Goal: Task Accomplishment & Management: Use online tool/utility

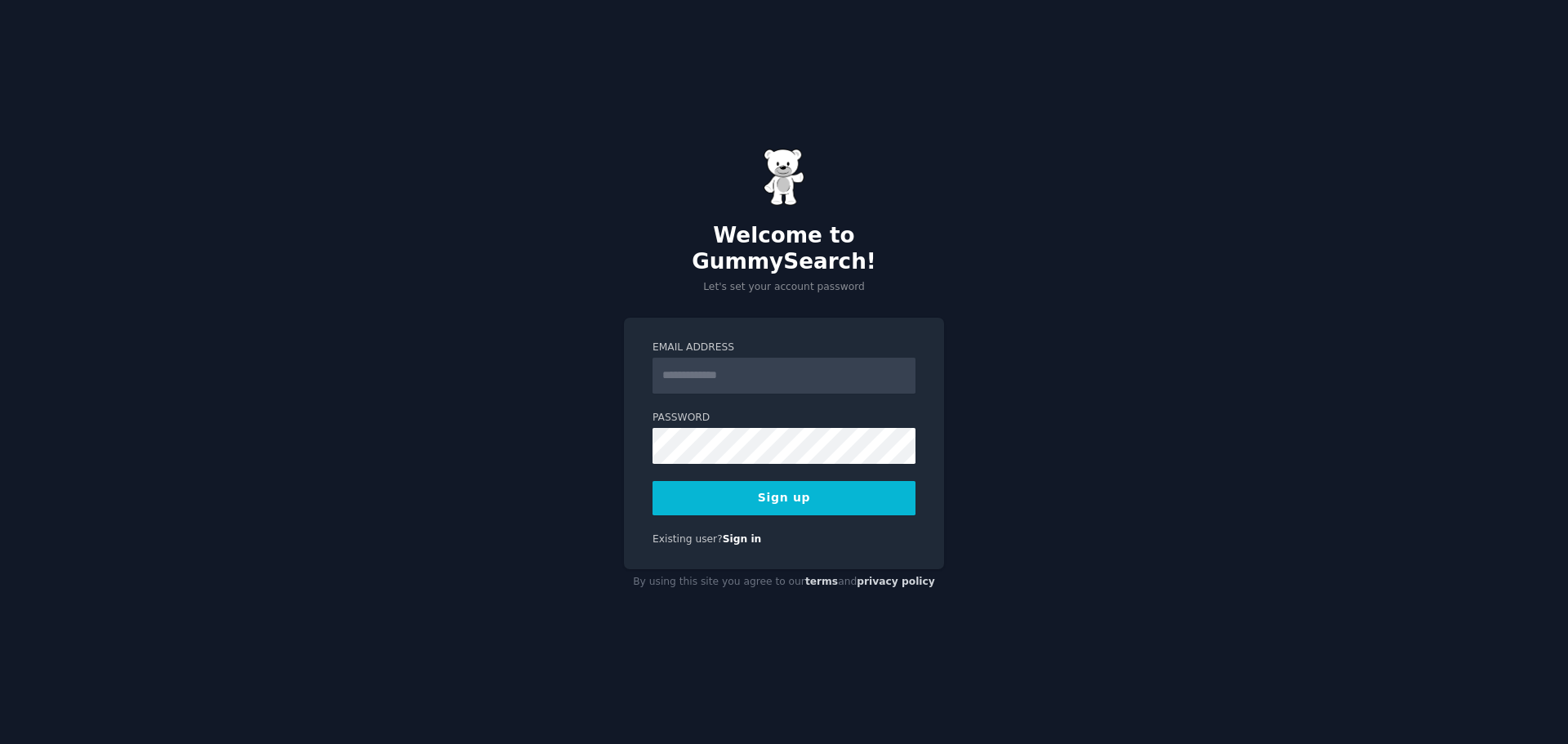
type input "**********"
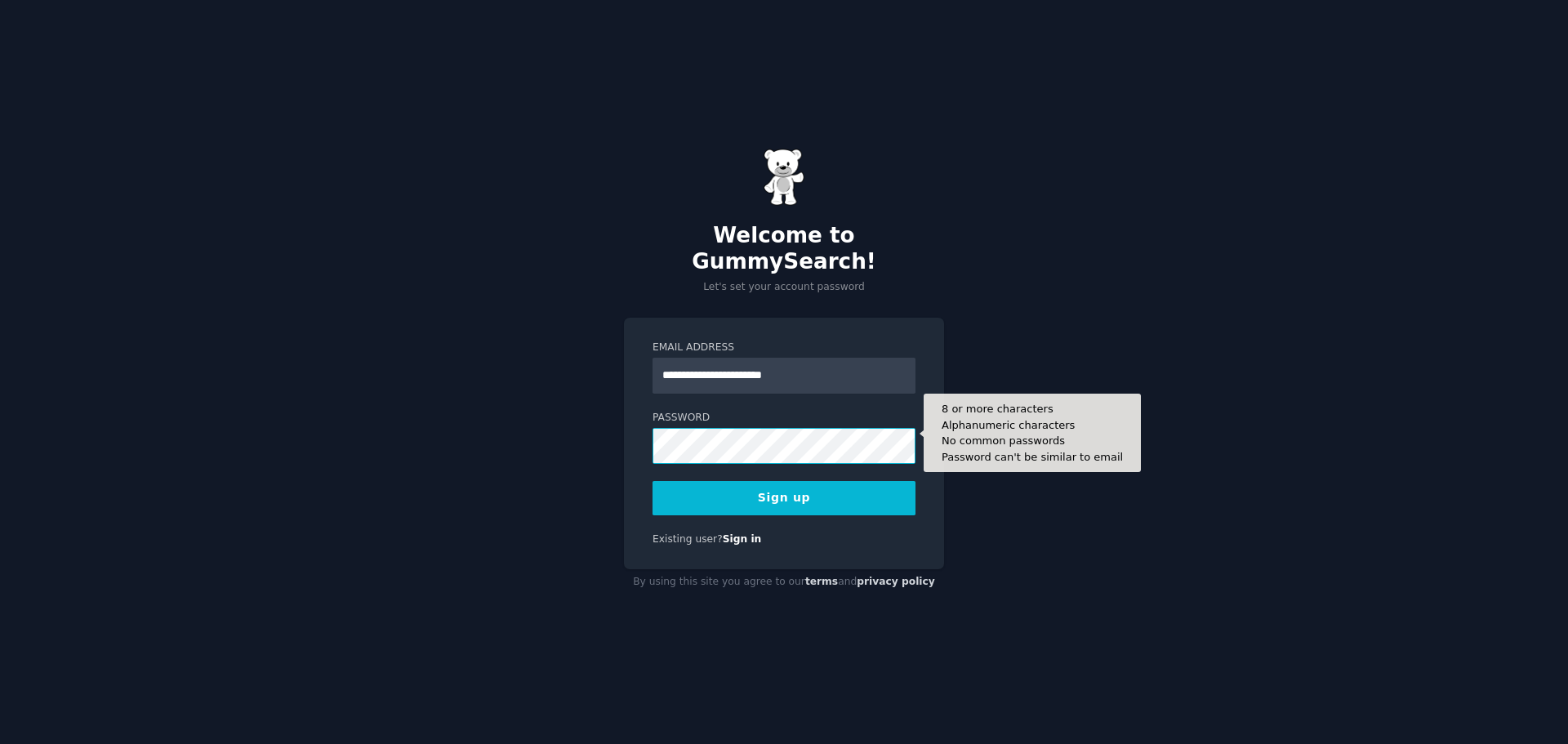
scroll to position [3265, 0]
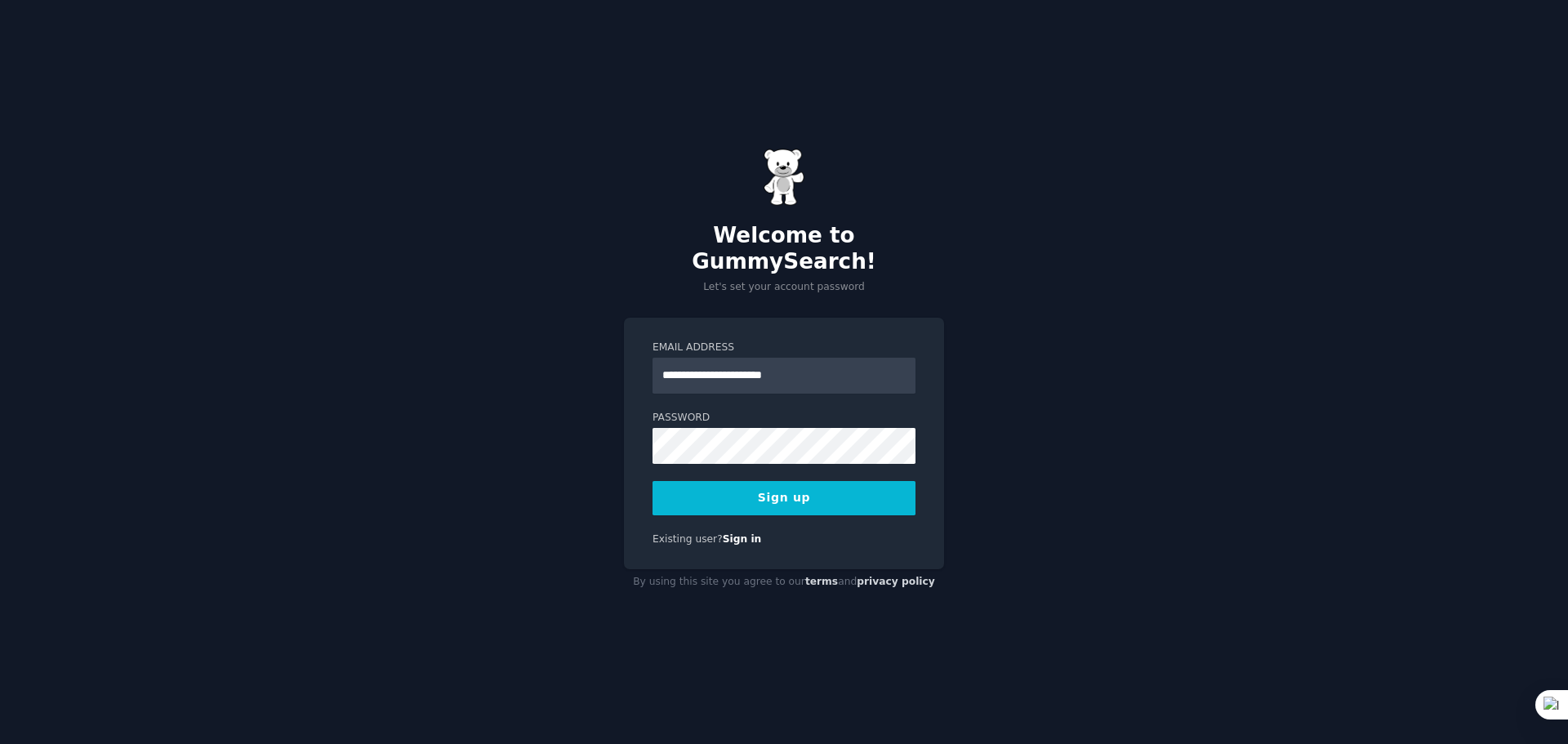
click at [722, 492] on button "Sign up" at bounding box center [784, 498] width 263 height 35
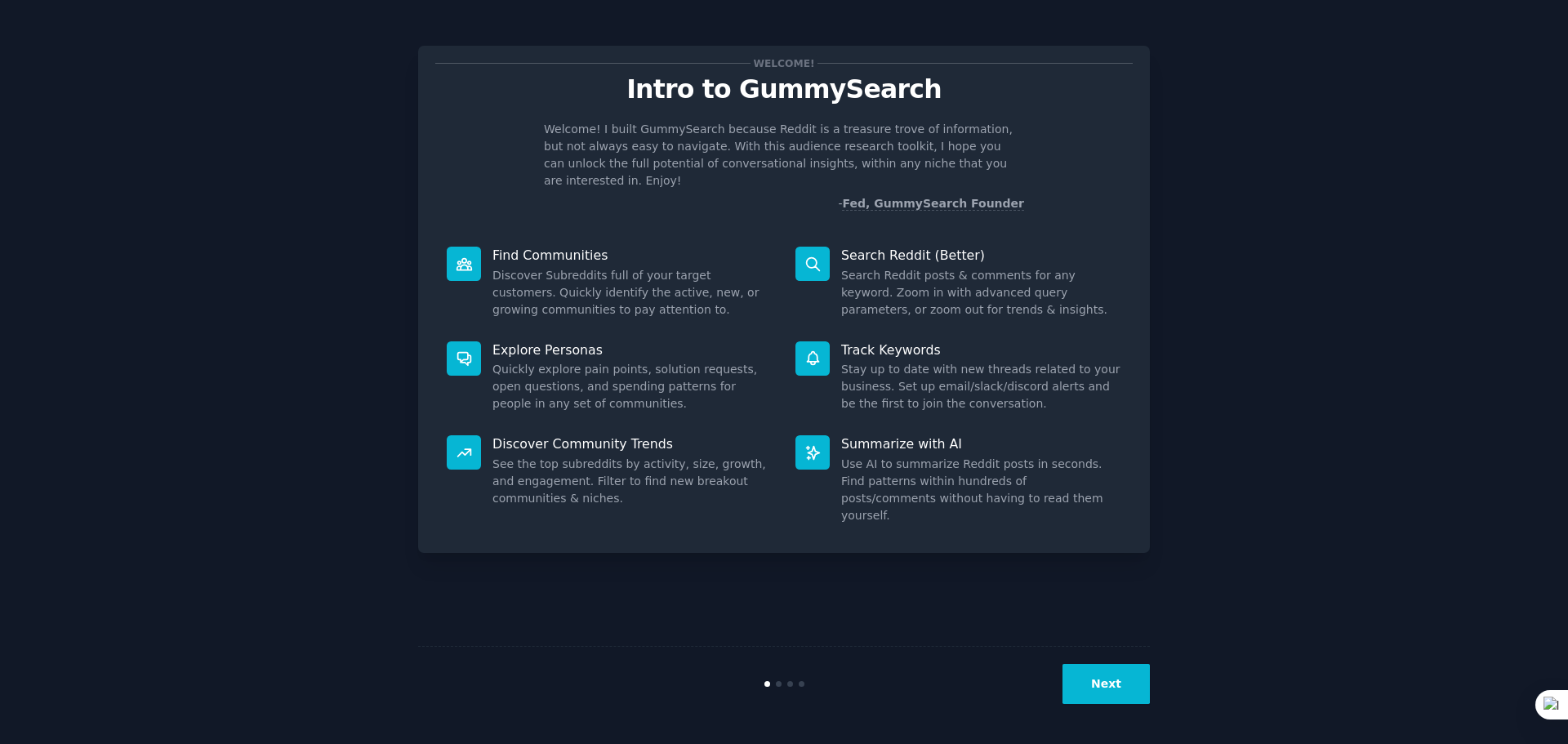
scroll to position [3265, 0]
click at [1100, 683] on button "Next" at bounding box center [1106, 684] width 88 height 40
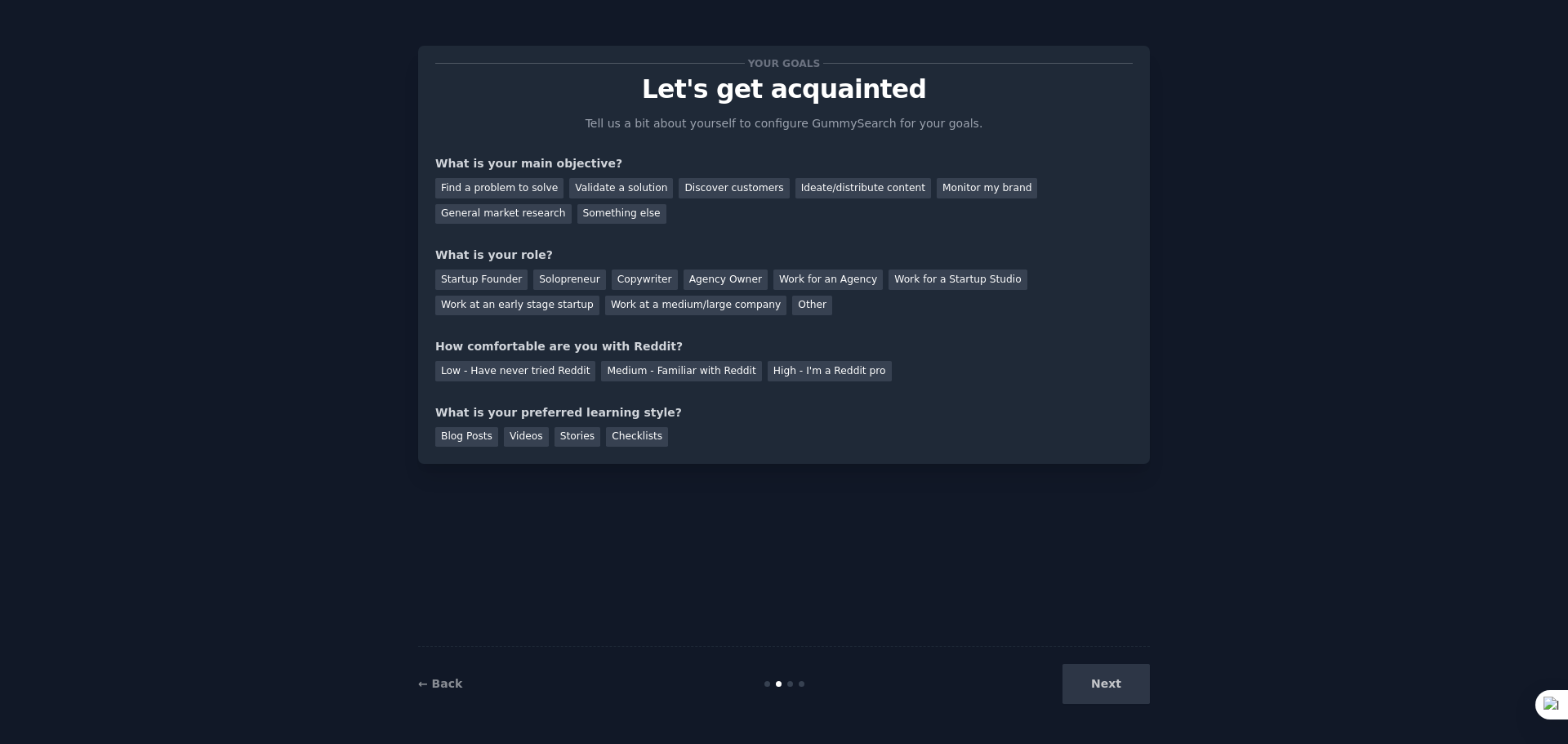
click at [1105, 683] on div "Next" at bounding box center [1028, 684] width 245 height 40
click at [1097, 687] on div "Next" at bounding box center [1028, 684] width 245 height 40
click at [500, 184] on div "Find a problem to solve" at bounding box center [499, 188] width 129 height 20
click at [590, 184] on div "Validate a solution" at bounding box center [620, 188] width 104 height 20
click at [491, 182] on div "Find a problem to solve" at bounding box center [499, 188] width 129 height 20
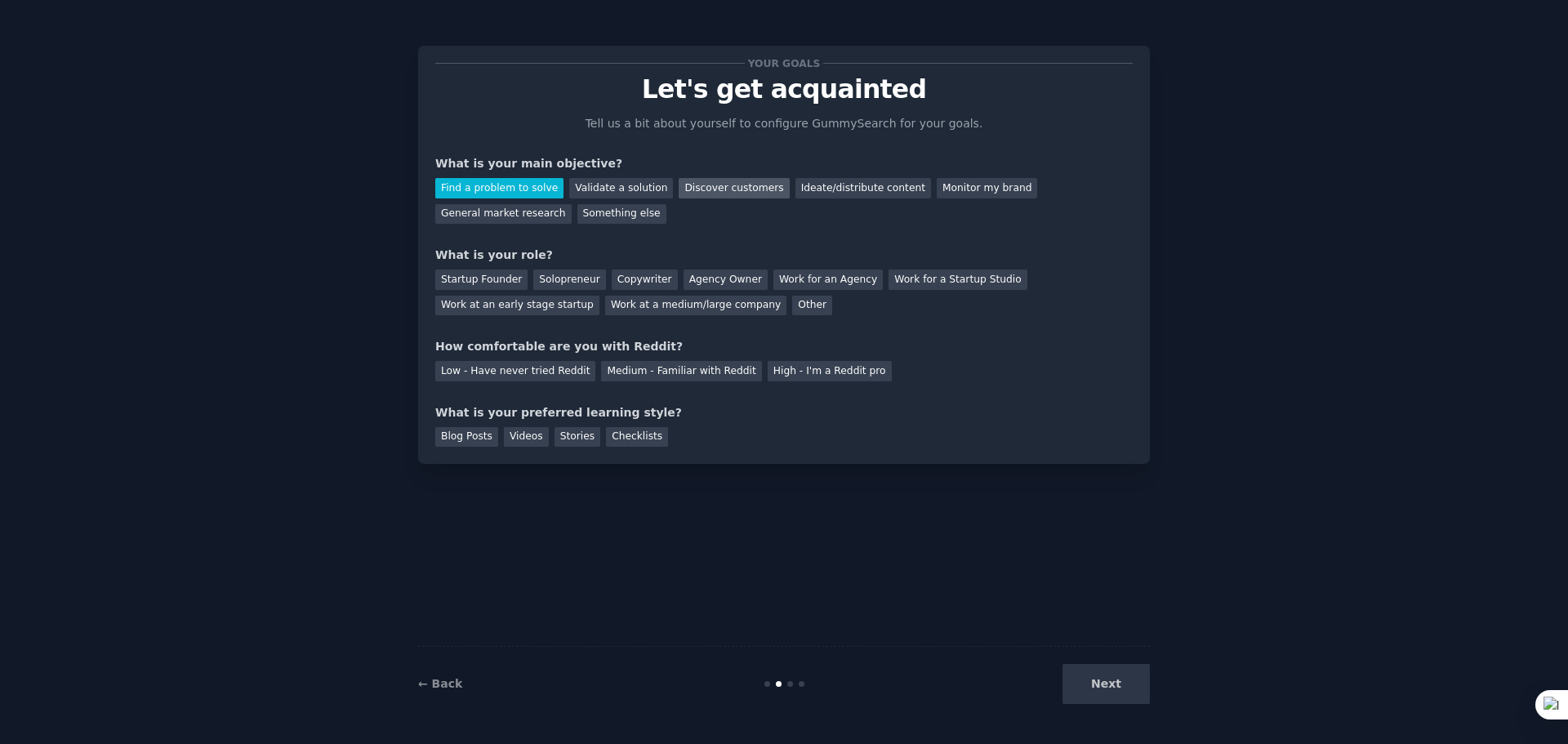
click at [682, 184] on div "Discover customers" at bounding box center [734, 188] width 110 height 20
click at [537, 177] on div "Find a problem to solve Validate a solution Discover customers Ideate/distribut…" at bounding box center [784, 198] width 698 height 51
click at [519, 187] on div "Find a problem to solve" at bounding box center [499, 188] width 129 height 20
click at [551, 290] on div "Startup Founder Solopreneur Copywriter Agency Owner Work for an Agency Work for…" at bounding box center [784, 290] width 698 height 51
click at [555, 278] on div "Solopreneur" at bounding box center [569, 279] width 72 height 20
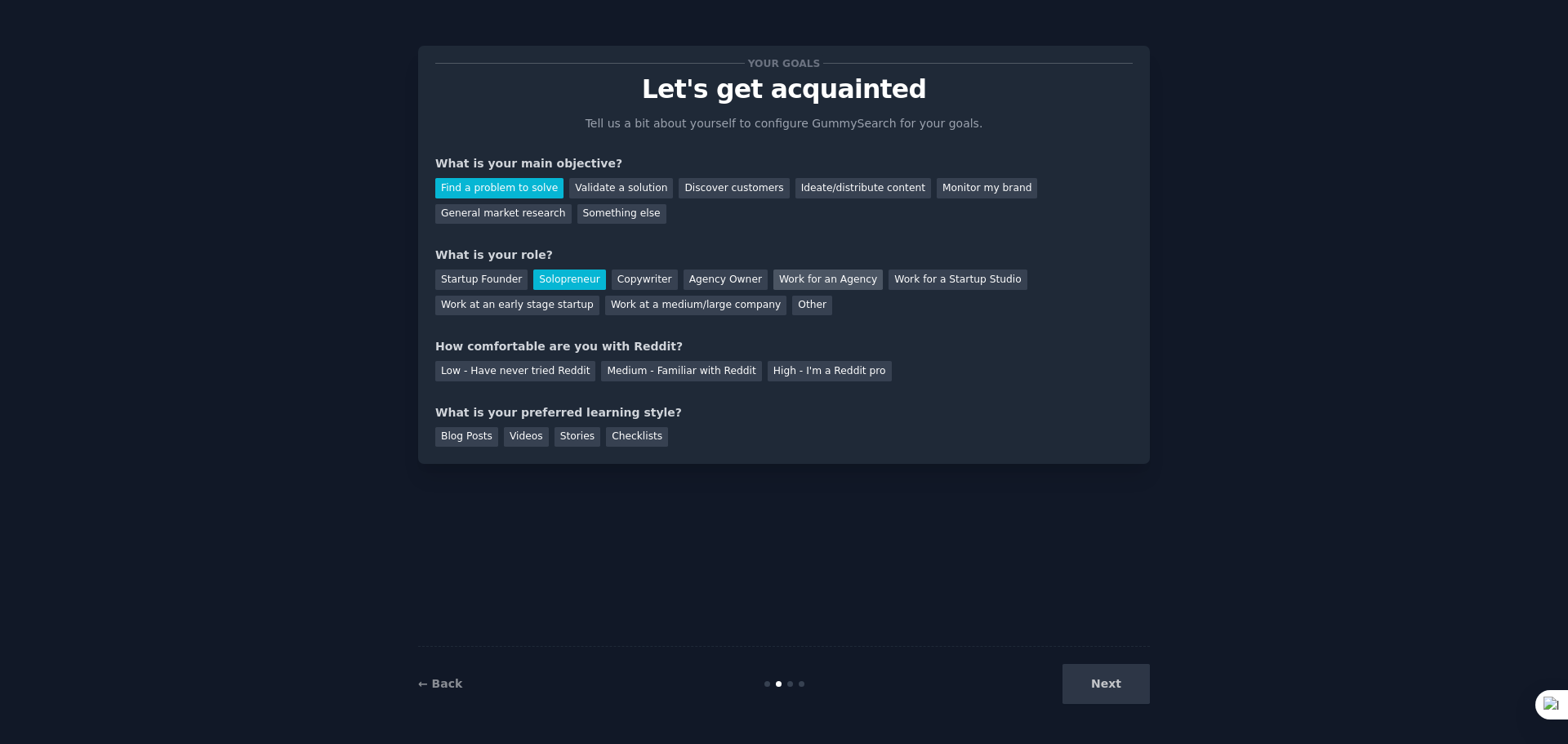
drag, startPoint x: 819, startPoint y: 281, endPoint x: 796, endPoint y: 279, distance: 23.1
click at [819, 280] on div "Work for an Agency" at bounding box center [828, 279] width 109 height 20
click at [574, 275] on div "Solopreneur" at bounding box center [569, 279] width 72 height 20
click at [636, 370] on div "Medium - Familiar with Reddit" at bounding box center [681, 371] width 160 height 20
click at [467, 436] on div "Blog Posts" at bounding box center [466, 437] width 63 height 20
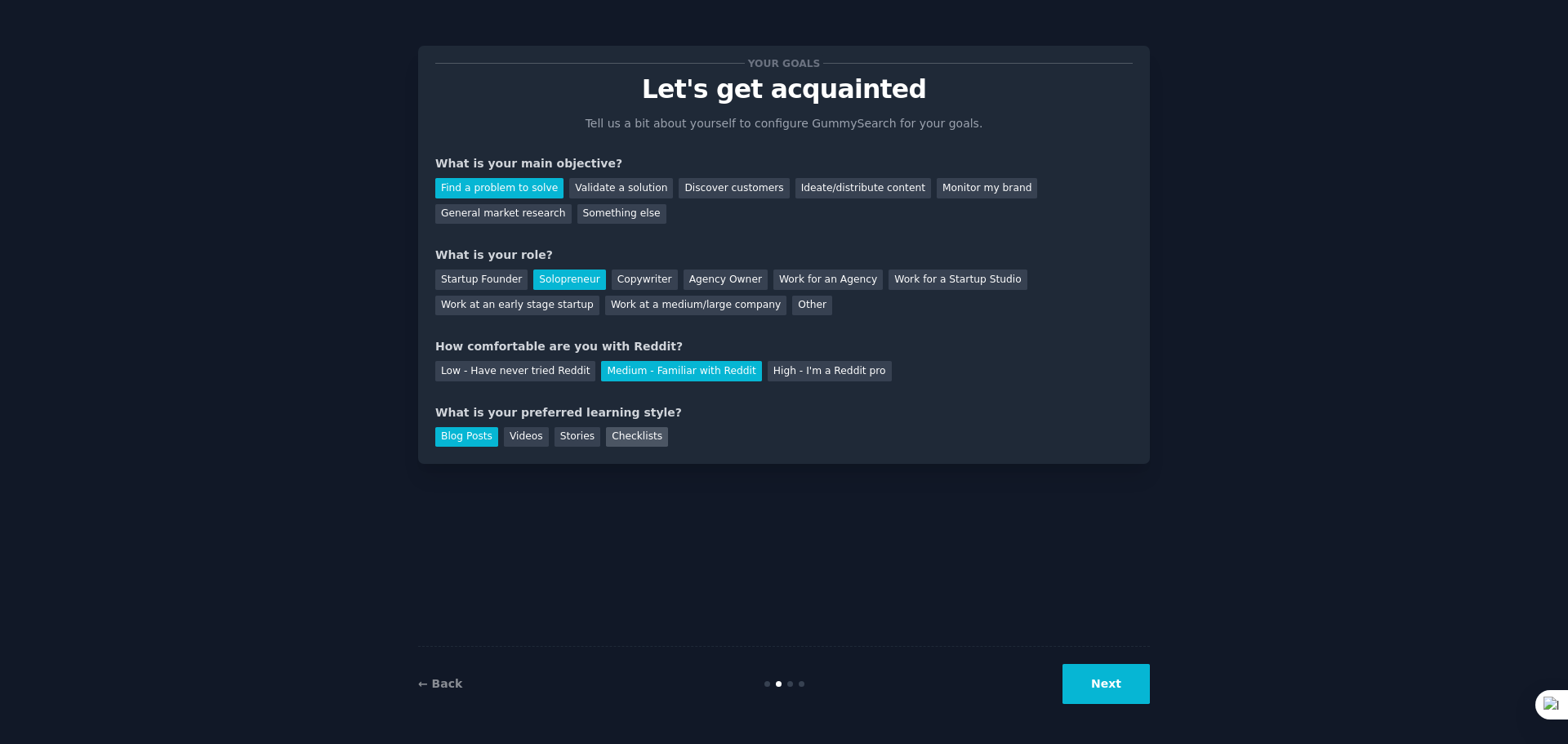
click at [638, 436] on div "Checklists" at bounding box center [637, 437] width 62 height 20
click at [443, 442] on div "Blog Posts" at bounding box center [466, 437] width 63 height 20
click at [1094, 684] on button "Next" at bounding box center [1106, 684] width 88 height 40
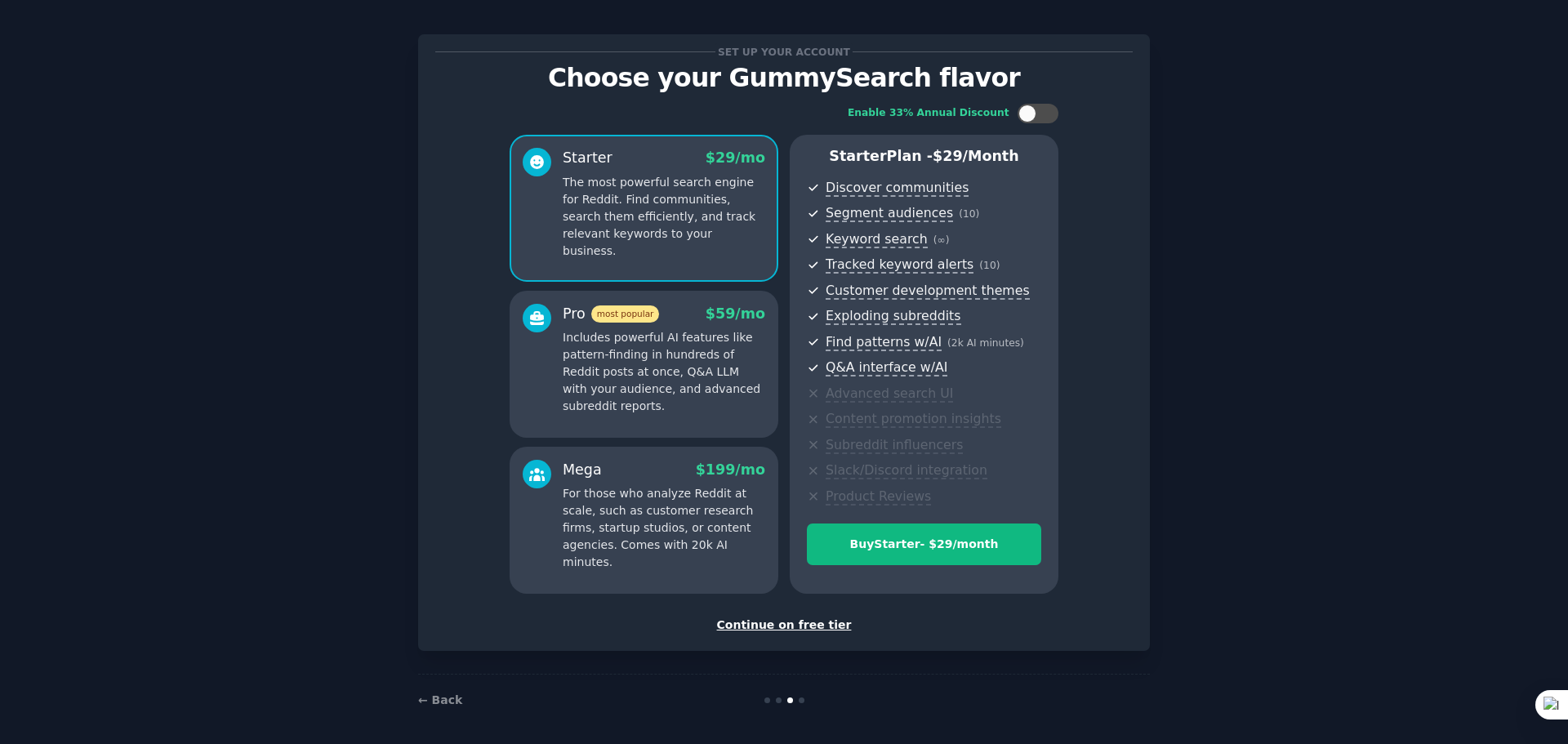
scroll to position [16, 0]
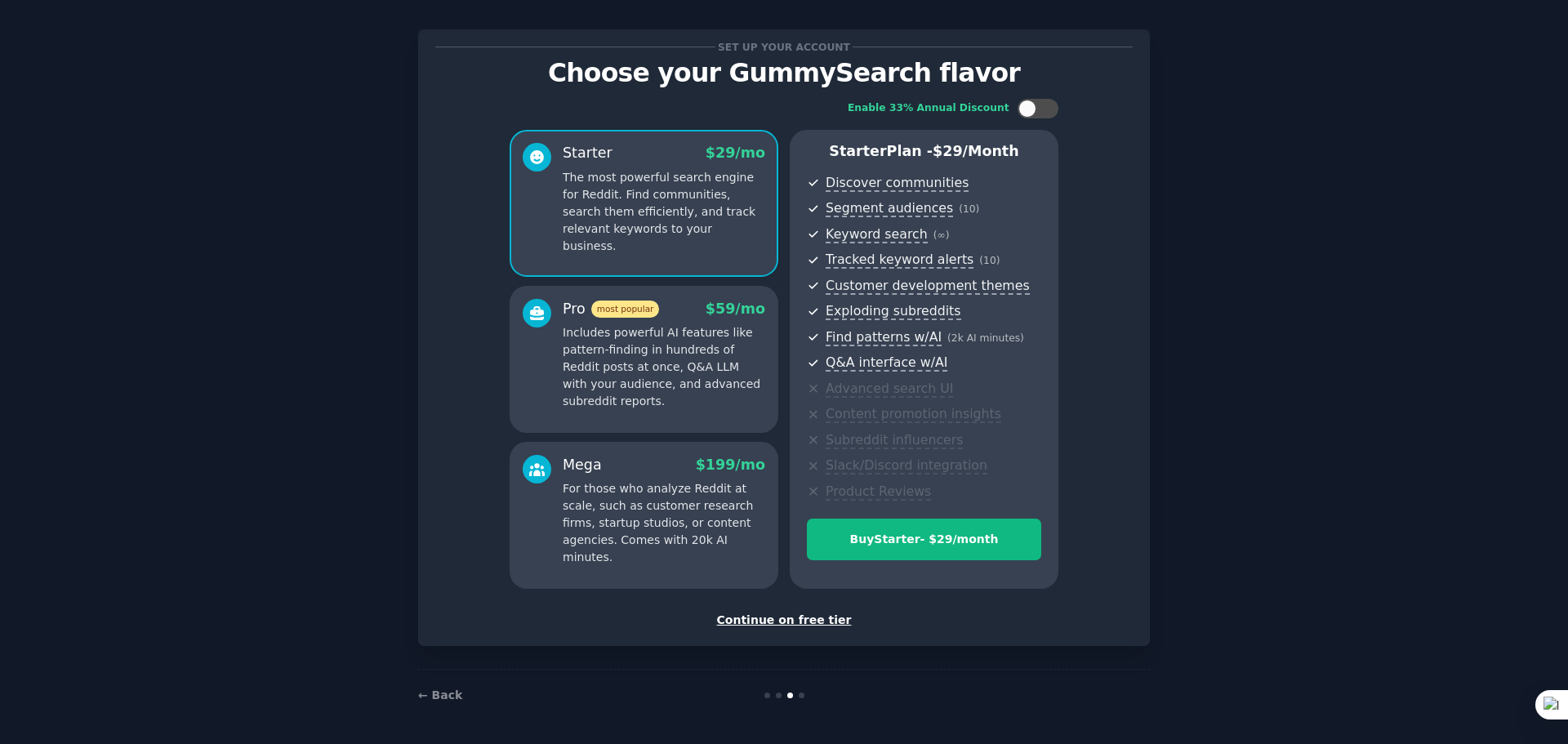
click at [780, 619] on div "Continue on free tier" at bounding box center [784, 620] width 698 height 17
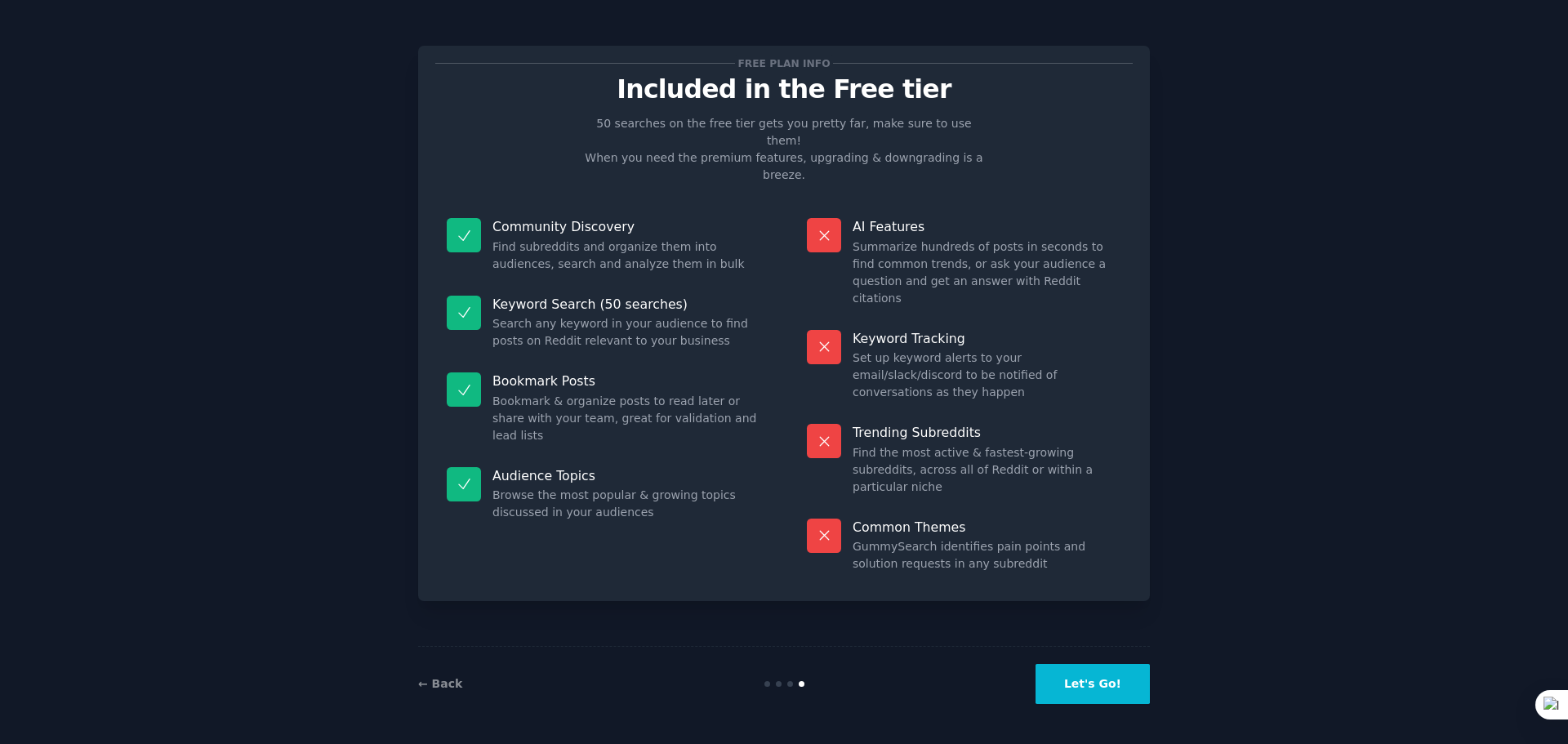
click at [1117, 693] on button "Let's Go!" at bounding box center [1092, 684] width 114 height 40
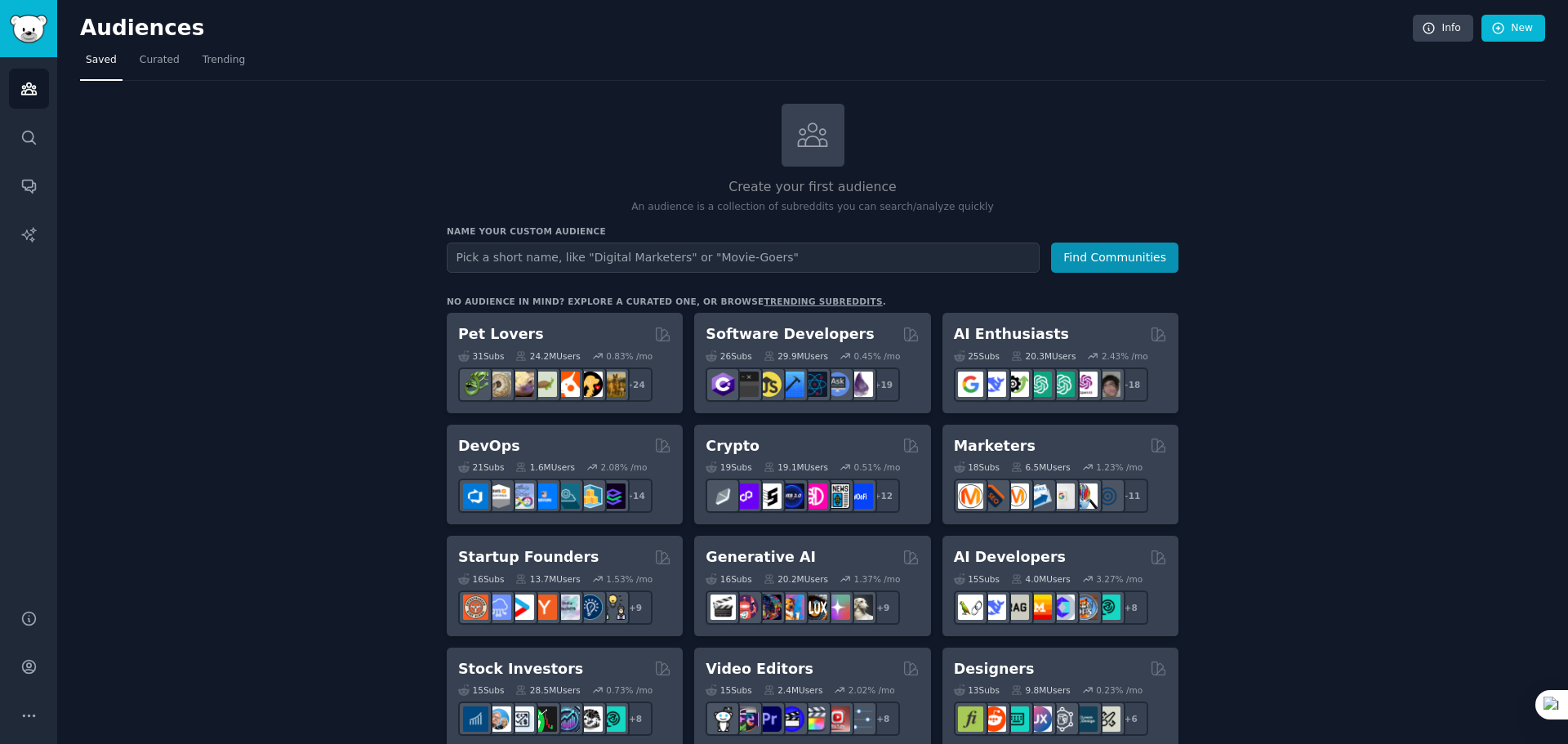
click at [490, 255] on input "text" at bounding box center [743, 258] width 593 height 30
type input "solopreneurs"
click at [1051, 243] on button "Find Communities" at bounding box center [1115, 258] width 128 height 30
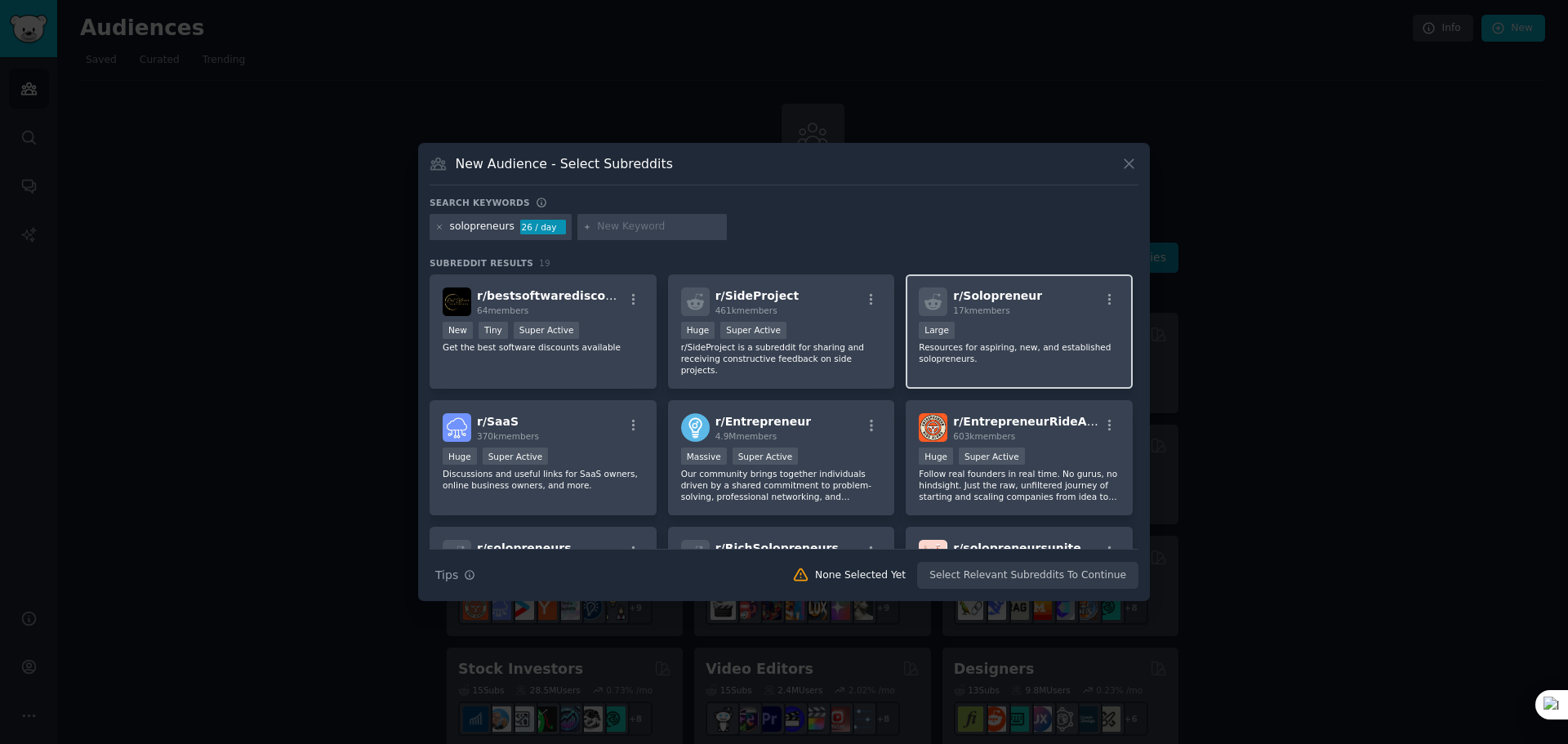
click at [1003, 328] on div "10,000 - 100,000 members Large" at bounding box center [1019, 332] width 201 height 20
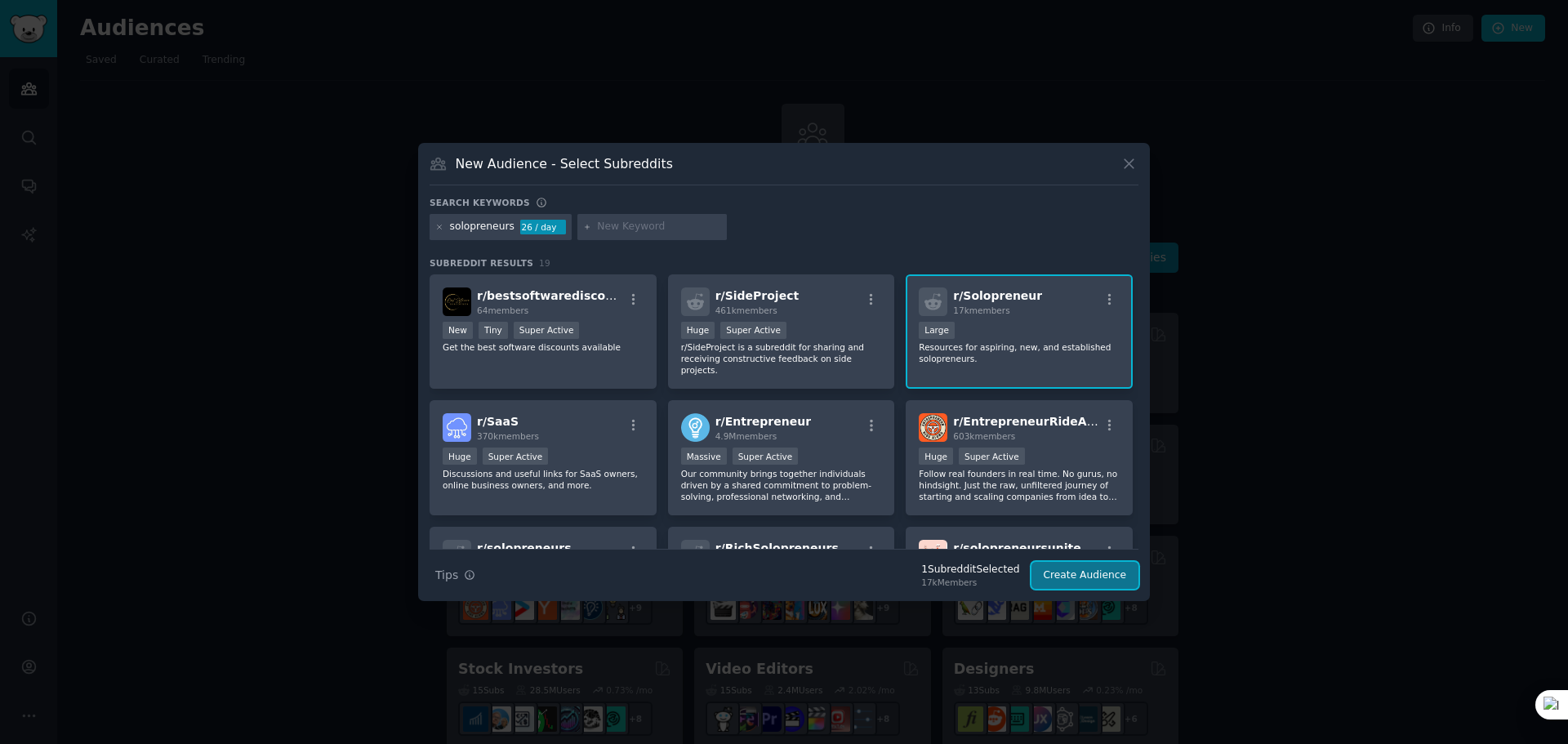
click at [1098, 578] on button "Create Audience" at bounding box center [1086, 576] width 108 height 27
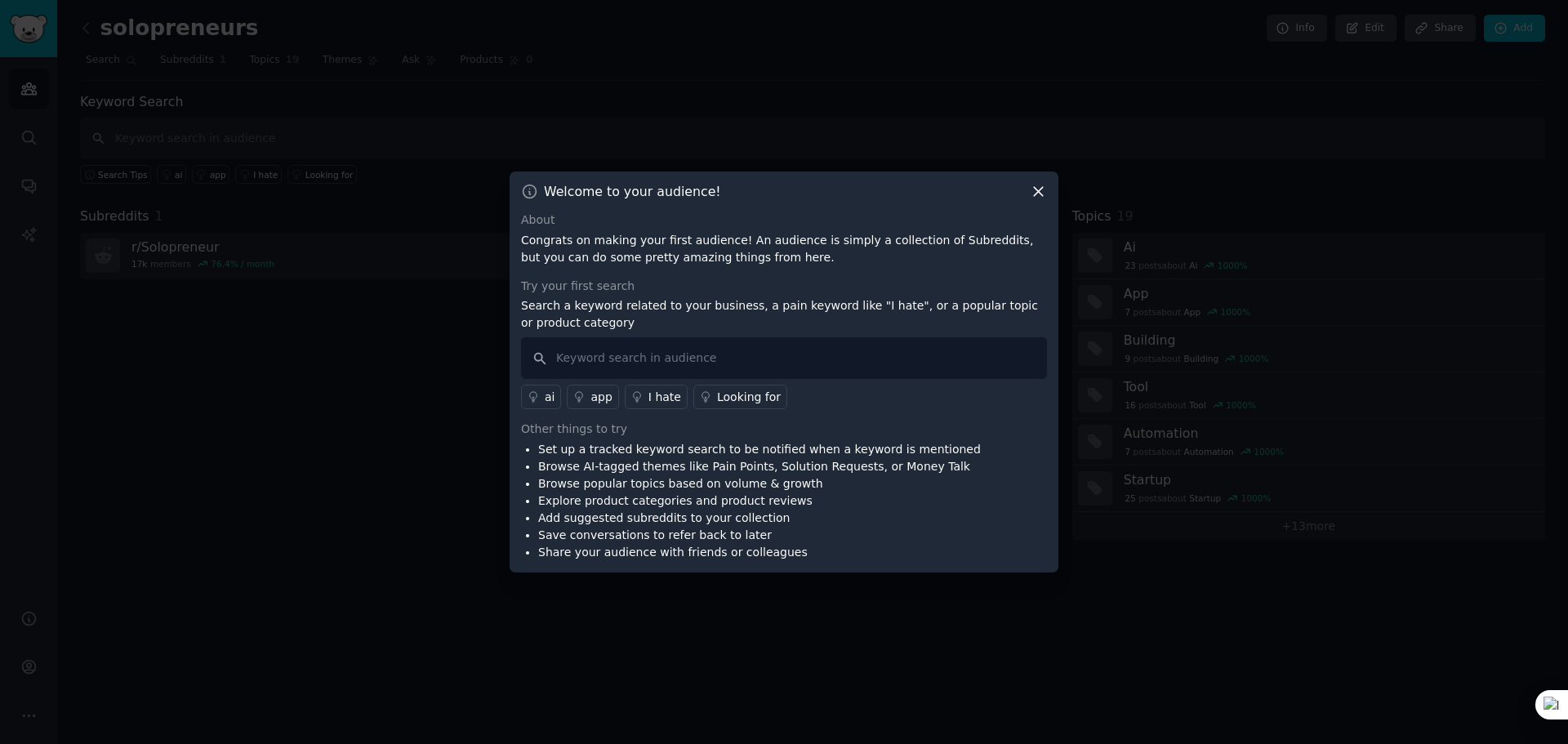
click at [1035, 184] on icon at bounding box center [1038, 191] width 17 height 17
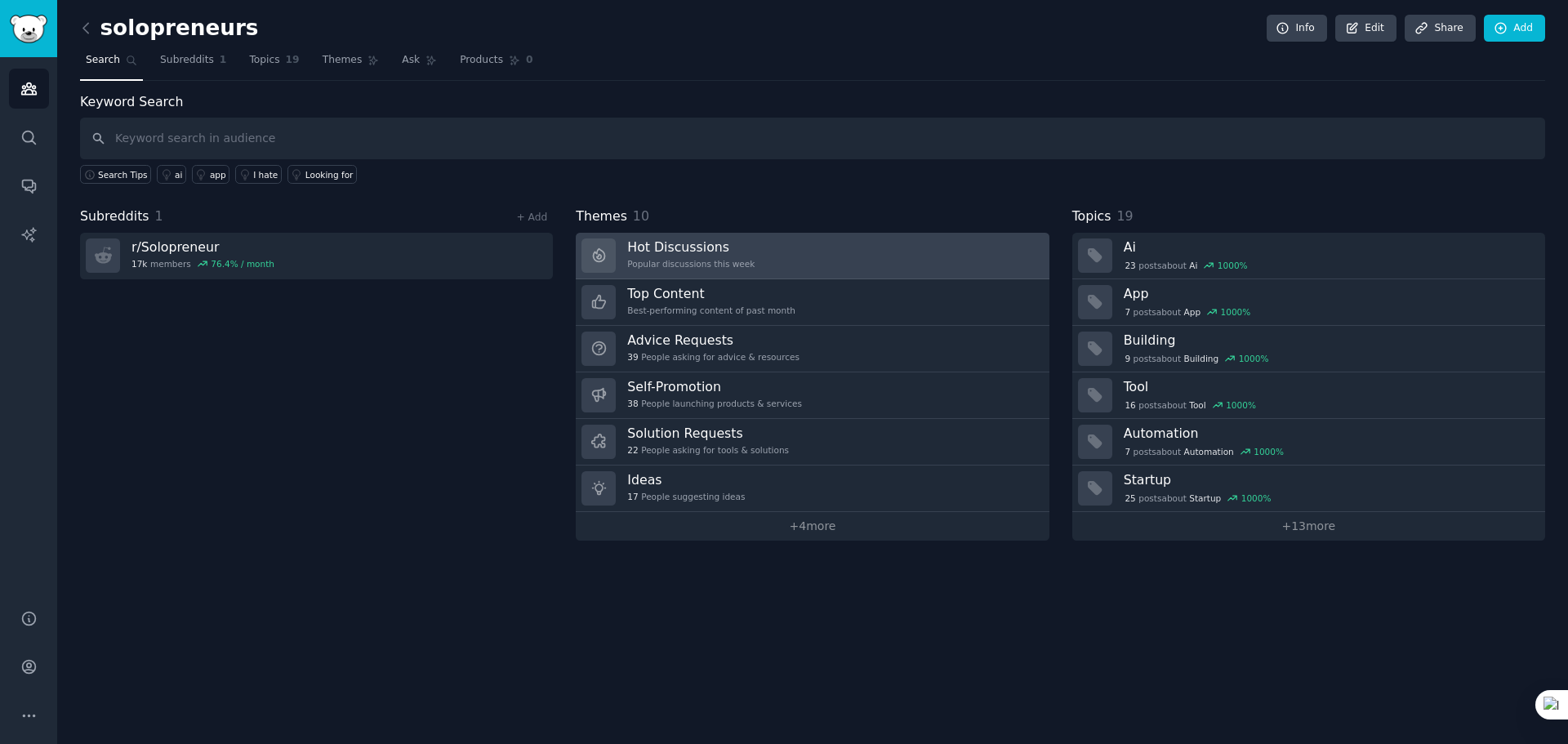
click at [745, 252] on link "Hot Discussions Popular discussions this week" at bounding box center [813, 256] width 473 height 47
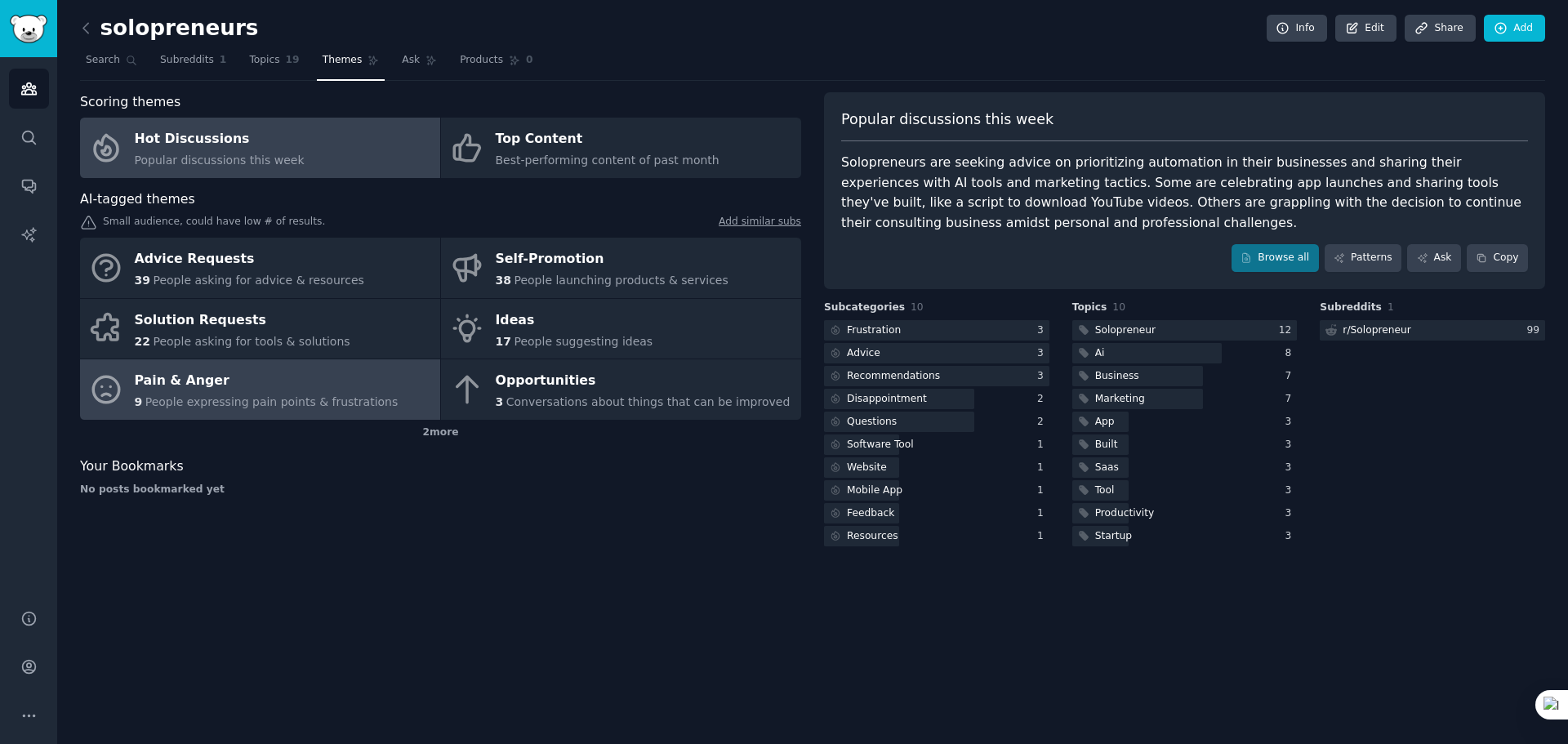
click at [280, 380] on div "Pain & Anger" at bounding box center [267, 381] width 264 height 26
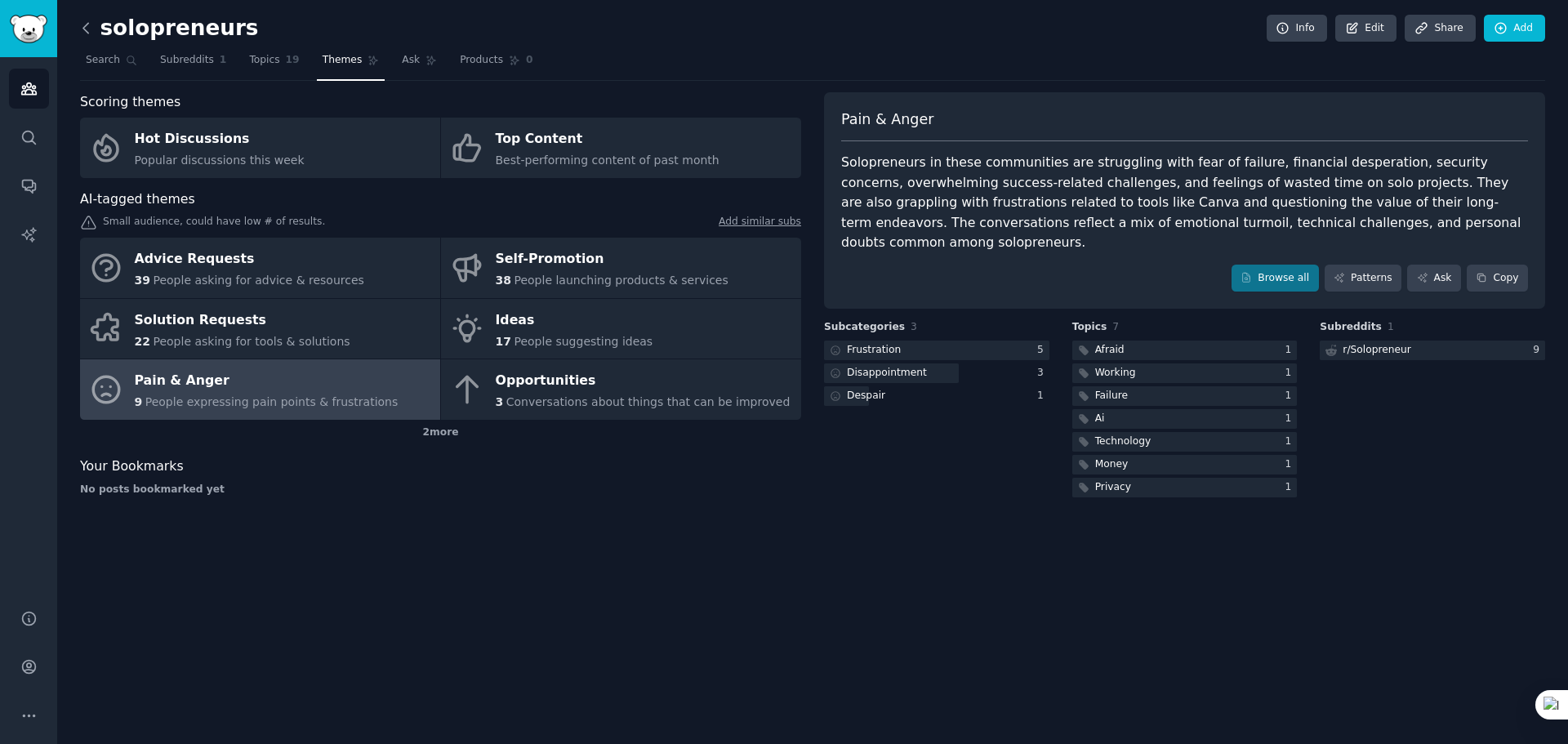
click at [90, 34] on icon at bounding box center [86, 27] width 17 height 17
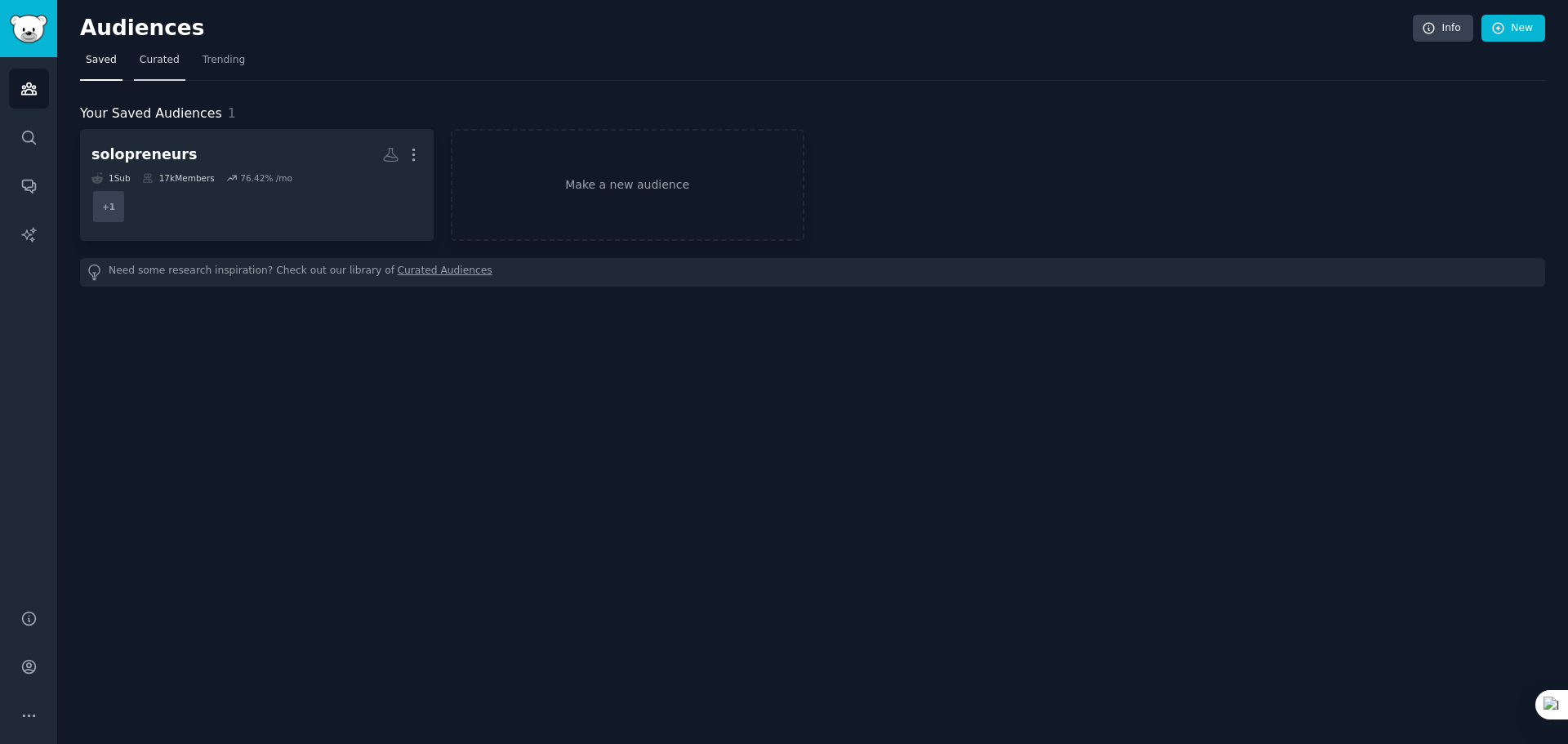
click at [152, 54] on span "Curated" at bounding box center [160, 60] width 40 height 15
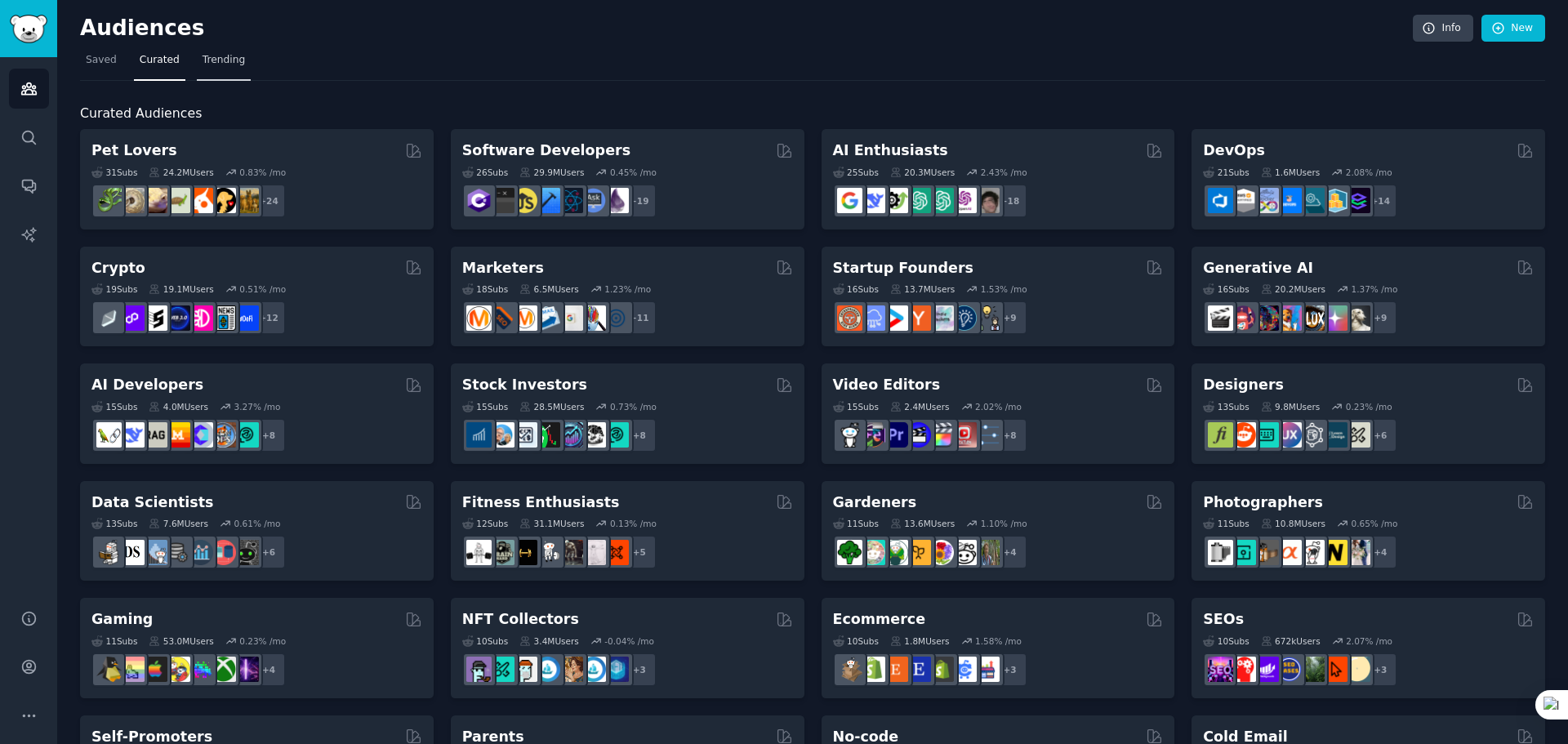
click at [213, 66] on span "Trending" at bounding box center [224, 60] width 43 height 15
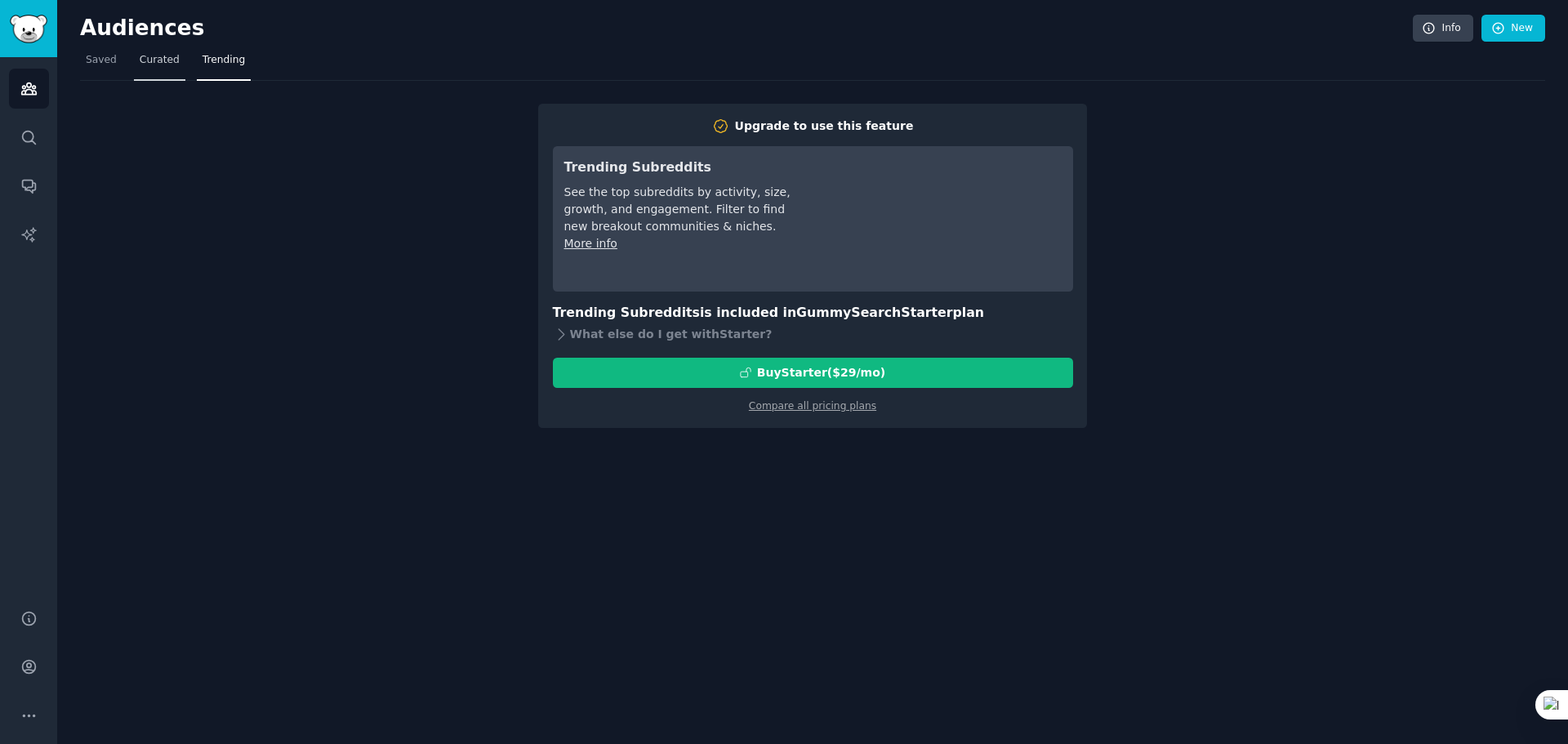
click at [152, 65] on span "Curated" at bounding box center [160, 60] width 40 height 15
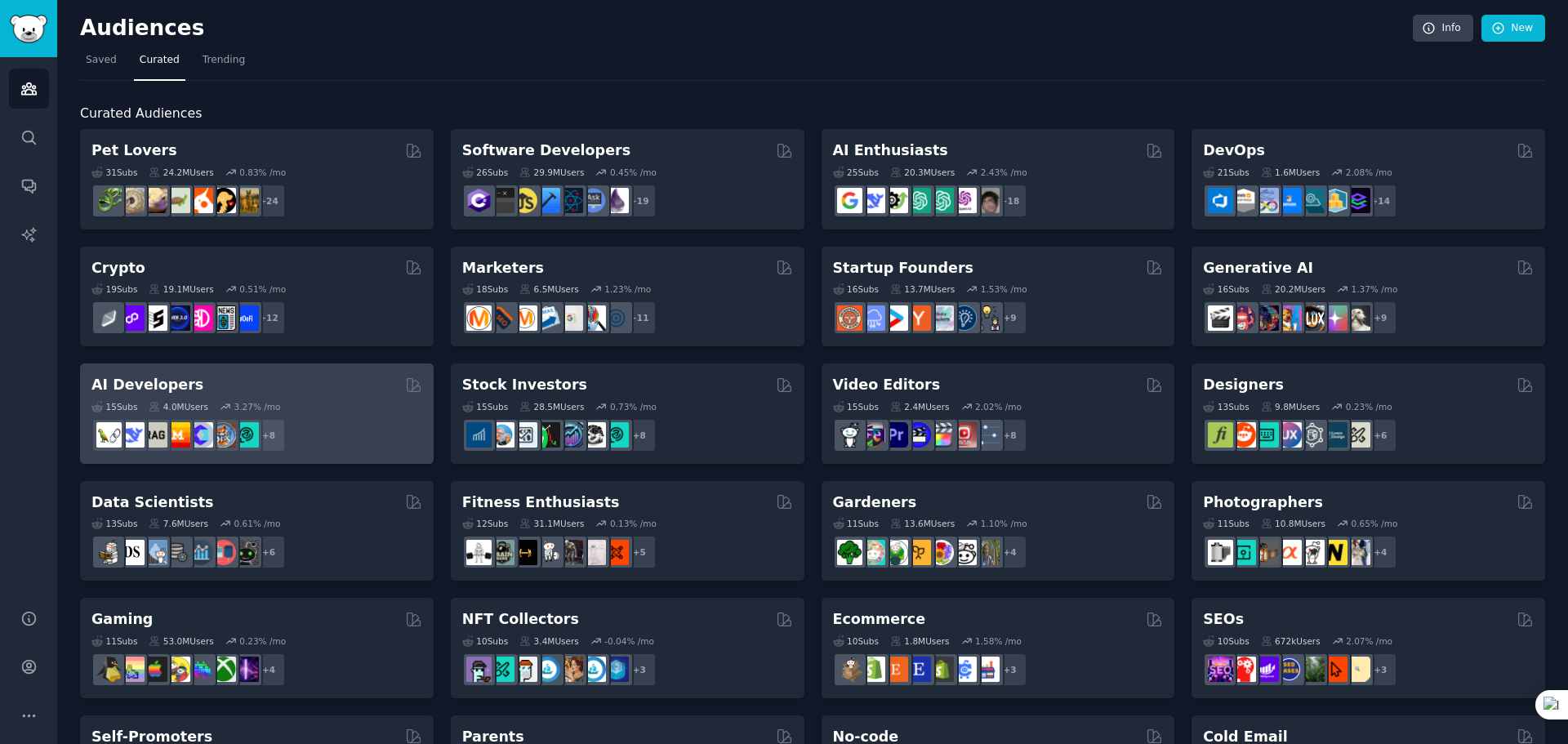
click at [355, 400] on div "15 Sub s 4.0M Users 3.27 % /mo + 8" at bounding box center [256, 424] width 331 height 58
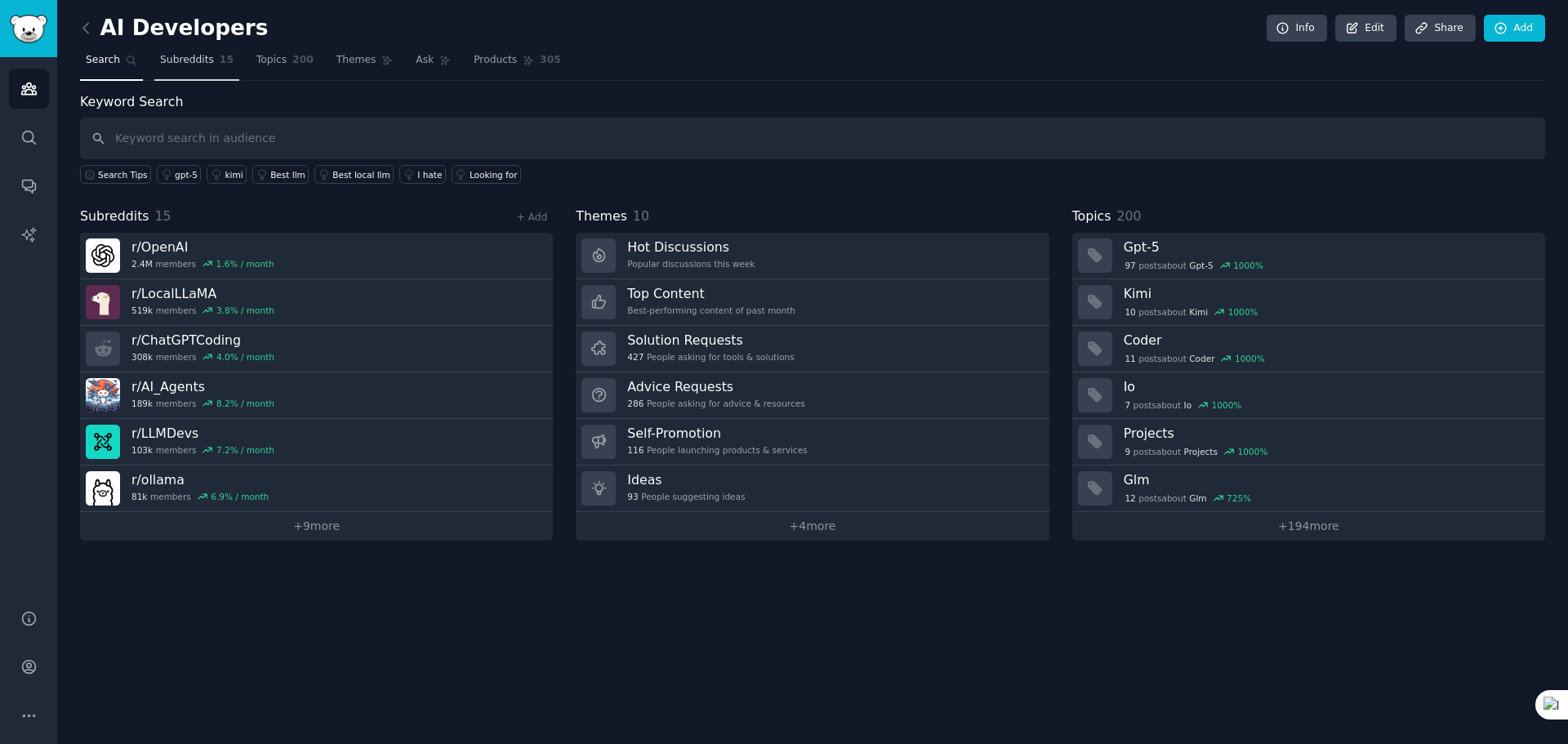
click at [179, 52] on link "Subreddits 15" at bounding box center [197, 64] width 85 height 34
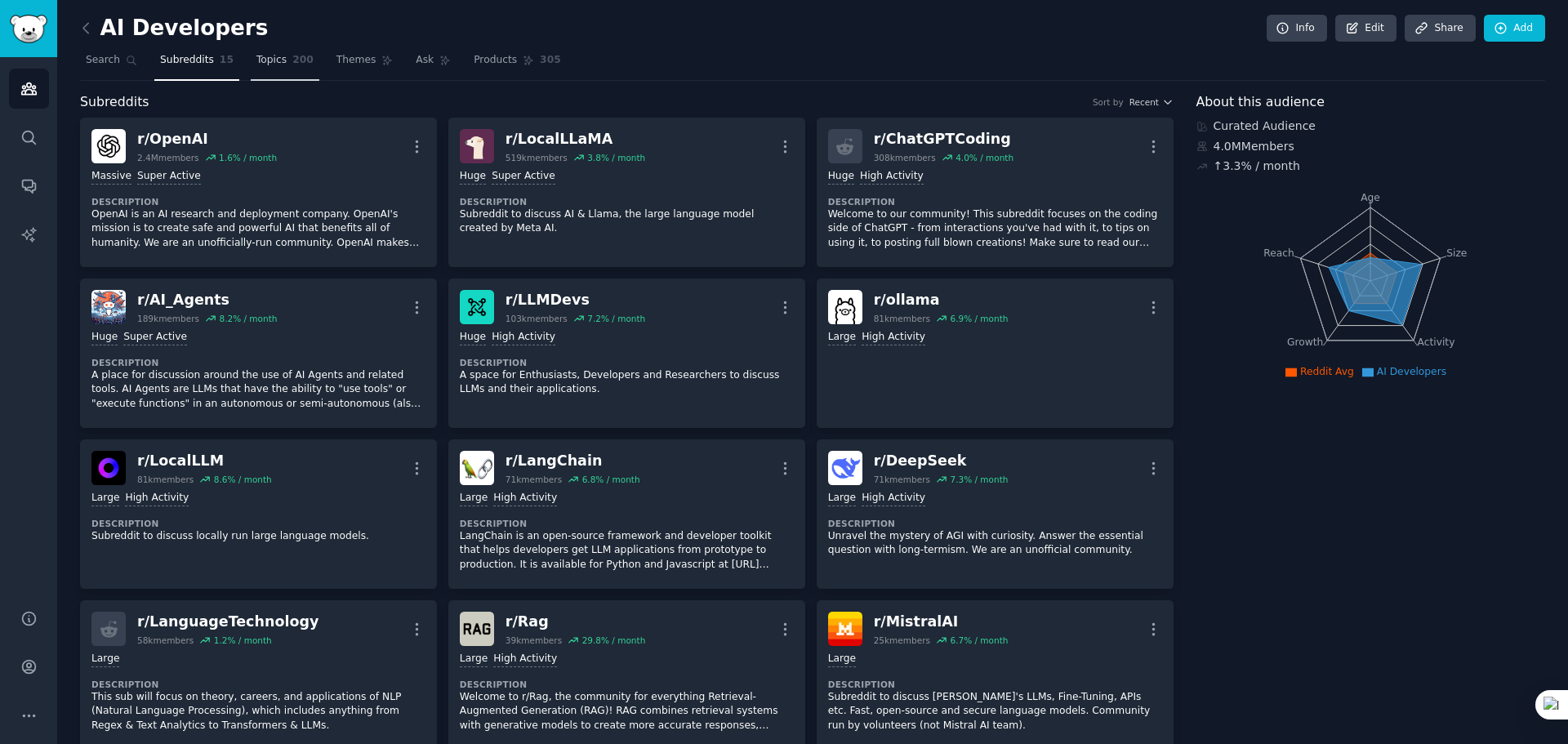
click at [251, 67] on link "Topics 200" at bounding box center [285, 64] width 68 height 34
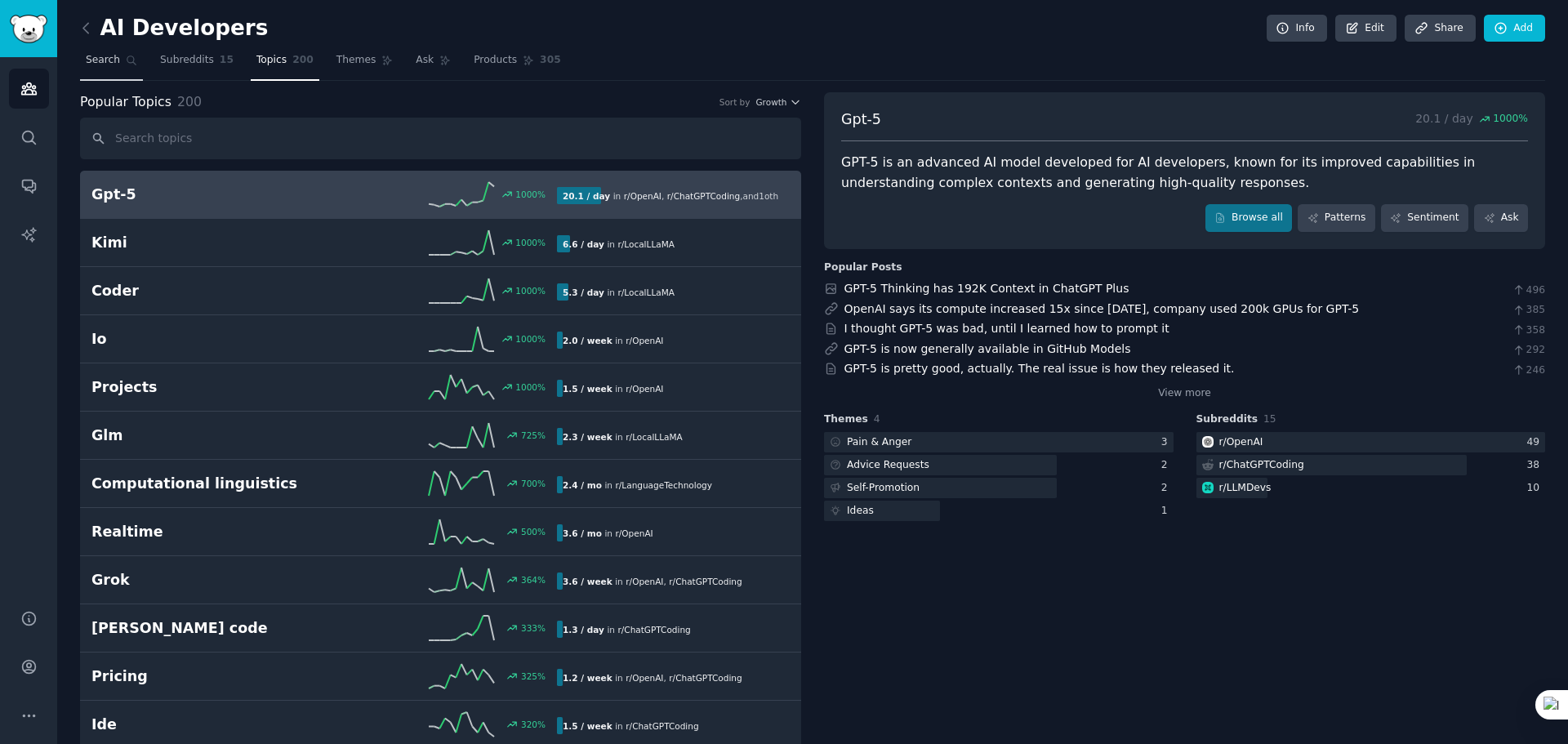
click at [108, 62] on span "Search" at bounding box center [103, 60] width 35 height 15
